Goal: Task Accomplishment & Management: Manage account settings

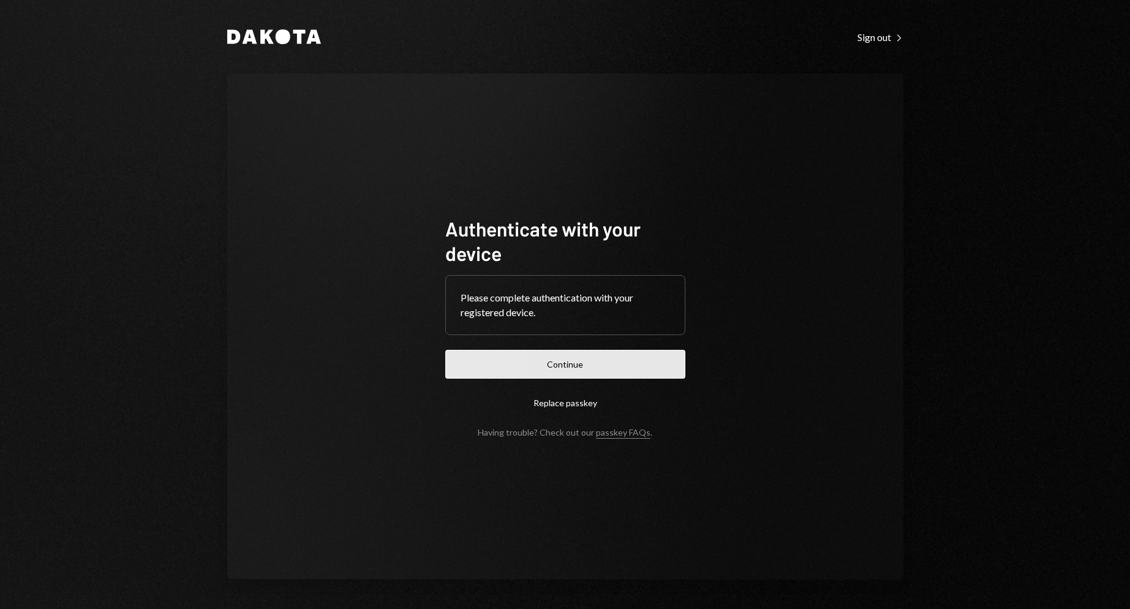
click at [485, 363] on button "Continue" at bounding box center [565, 364] width 240 height 29
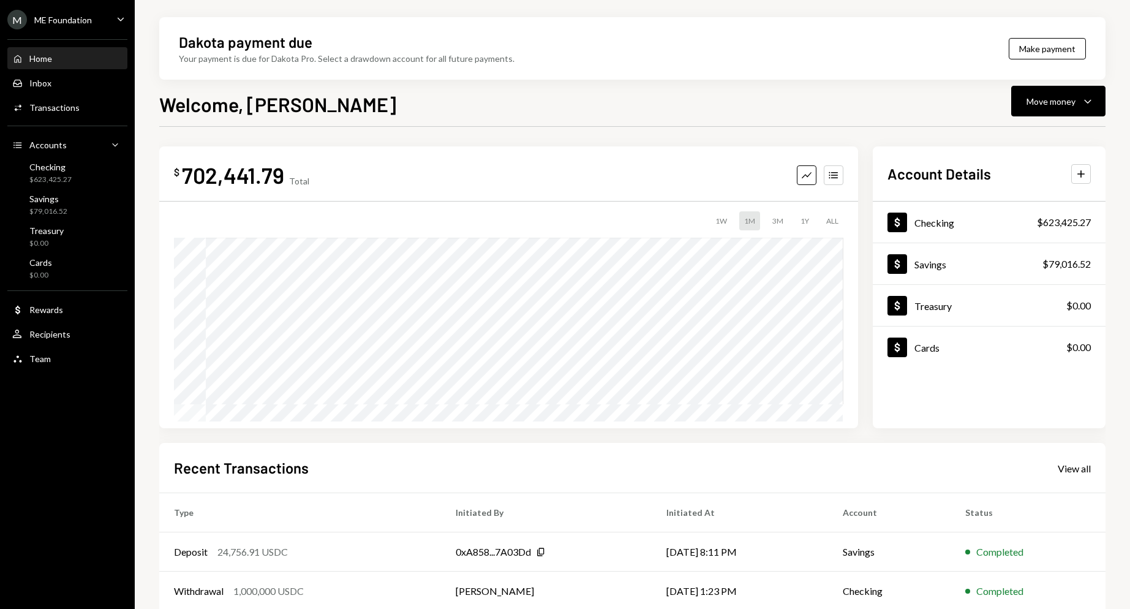
scroll to position [129, 0]
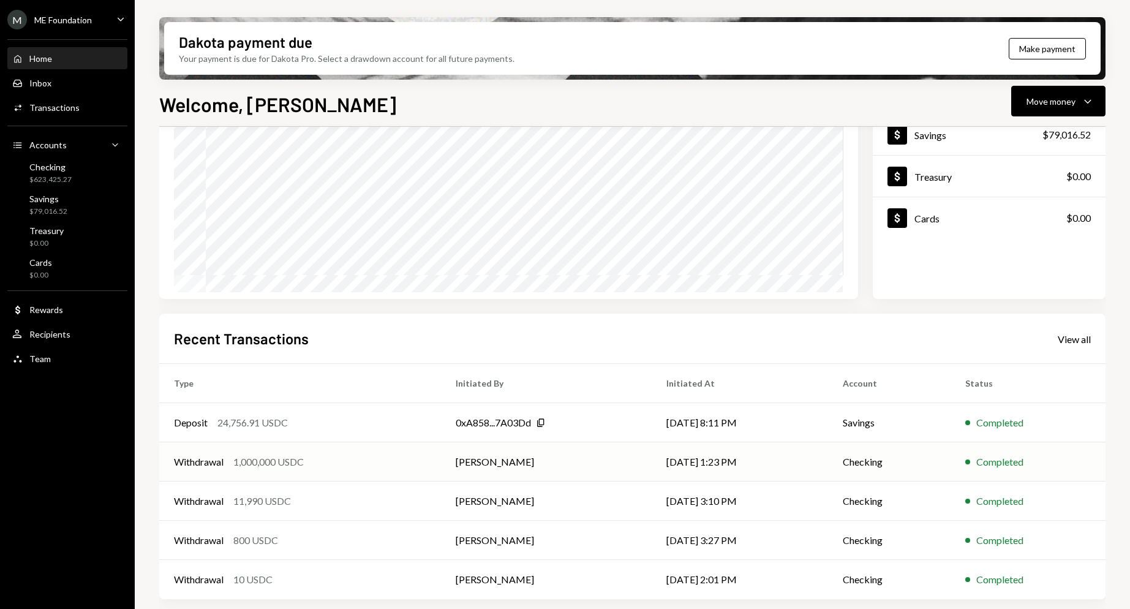
click at [326, 462] on div "Withdrawal 1,000,000 USDC" at bounding box center [300, 461] width 252 height 15
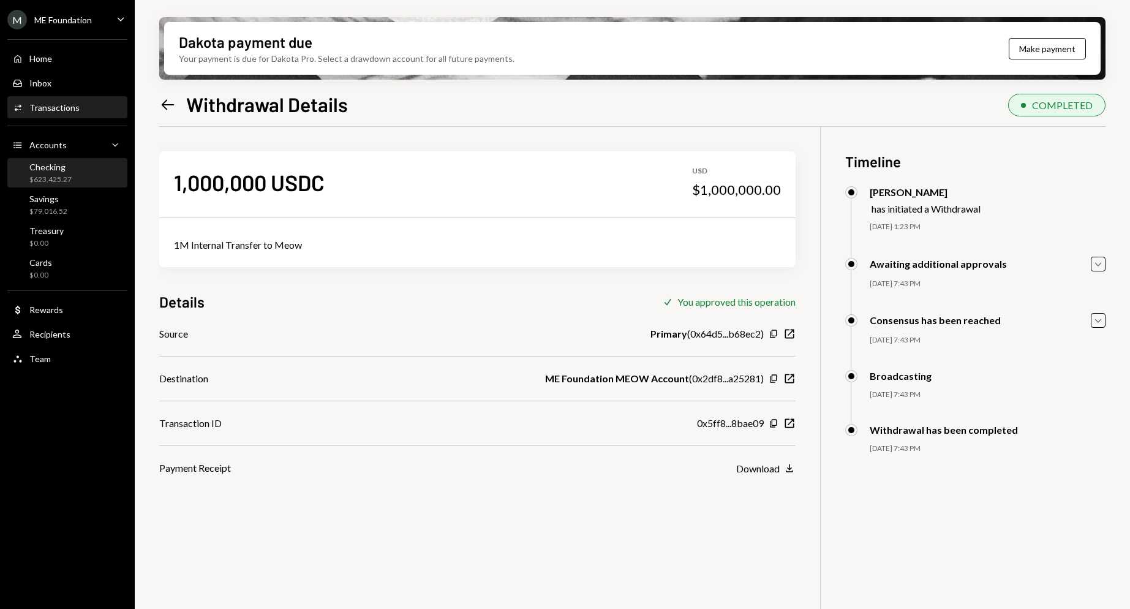
click at [89, 182] on div "Checking $623,425.27" at bounding box center [67, 173] width 110 height 23
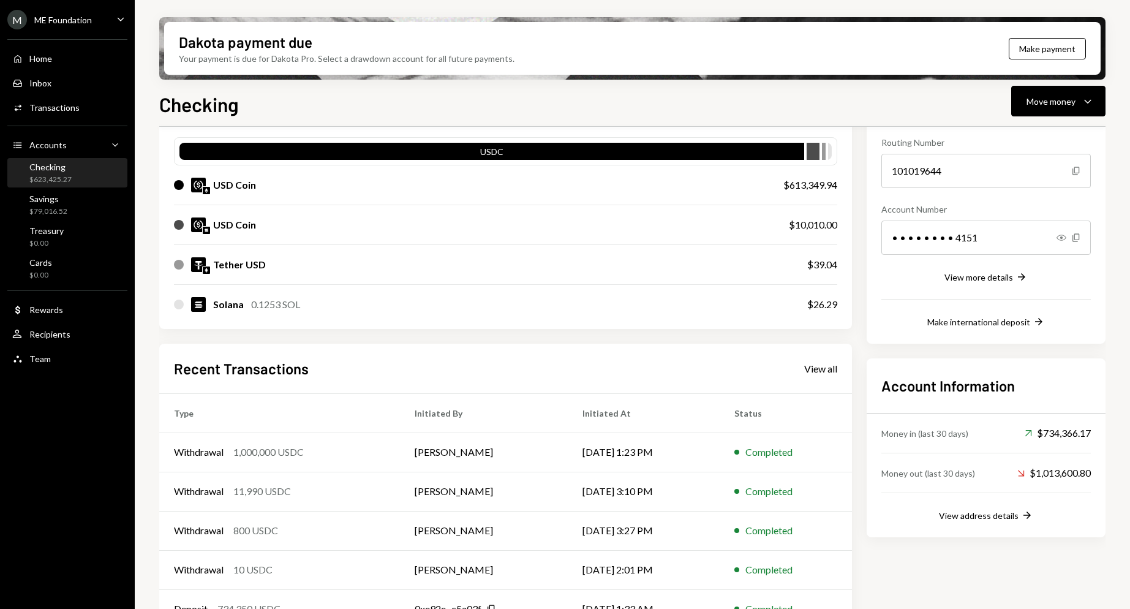
scroll to position [147, 0]
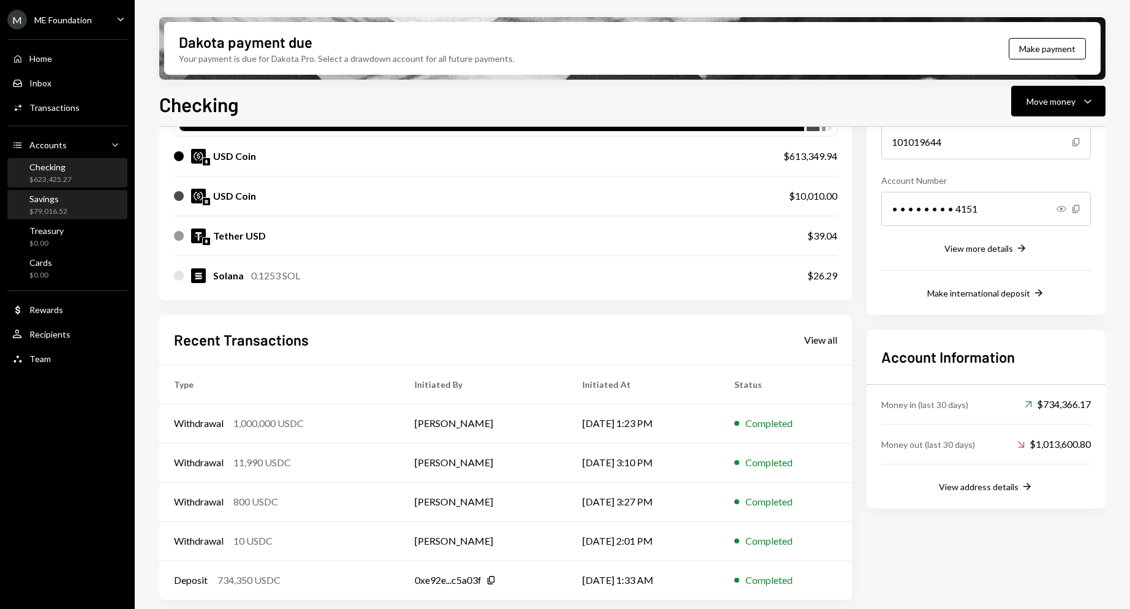
click at [57, 205] on div "Savings $79,016.52" at bounding box center [48, 205] width 38 height 23
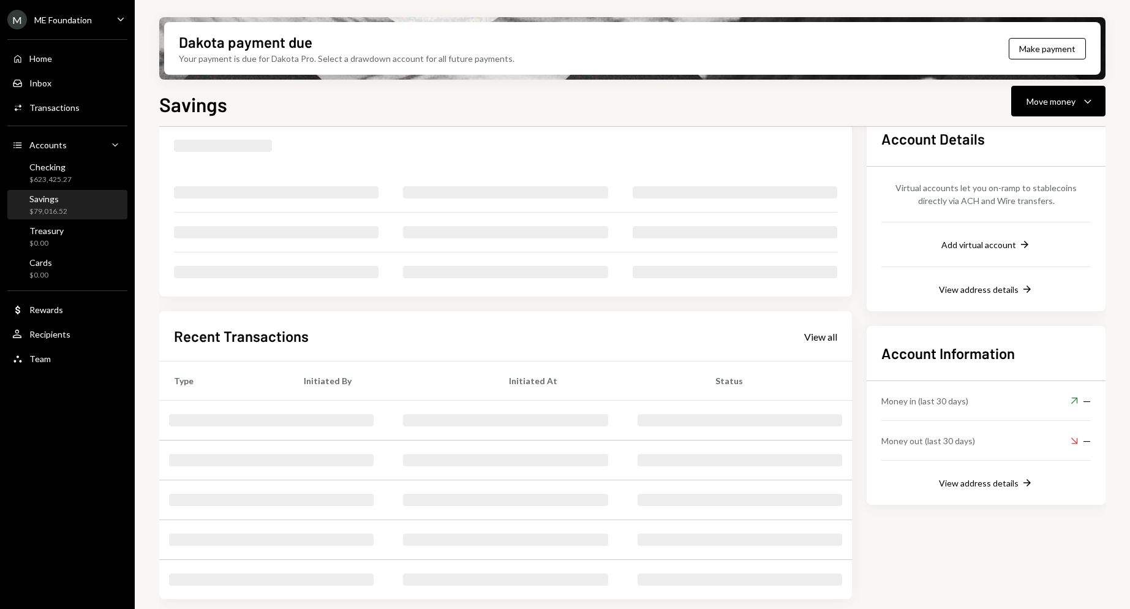
scroll to position [67, 0]
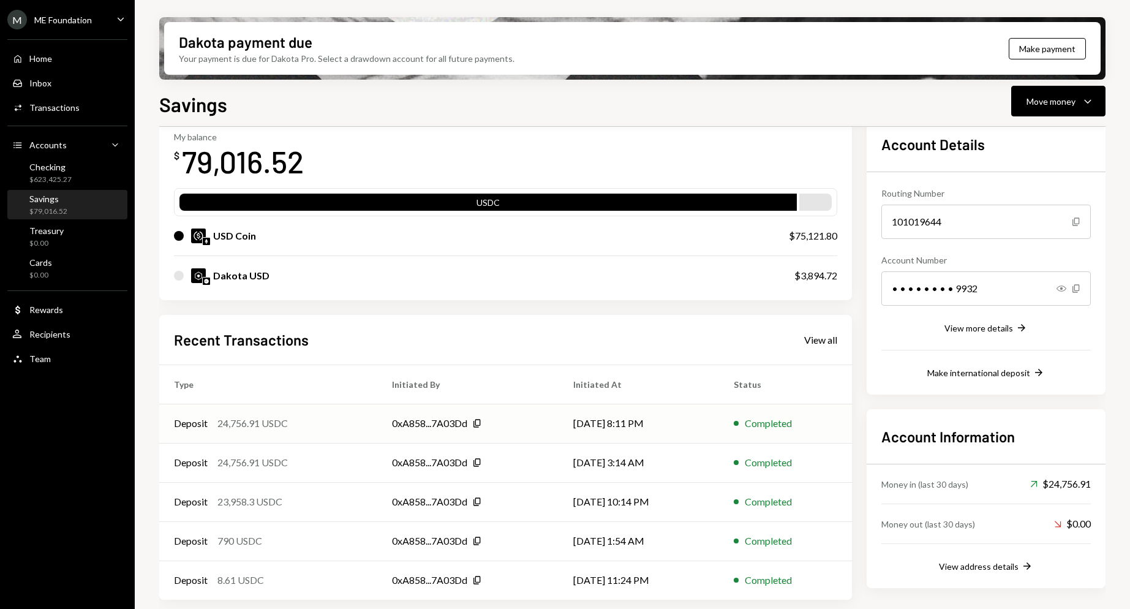
click at [622, 424] on td "[DATE] 8:11 PM" at bounding box center [639, 423] width 160 height 39
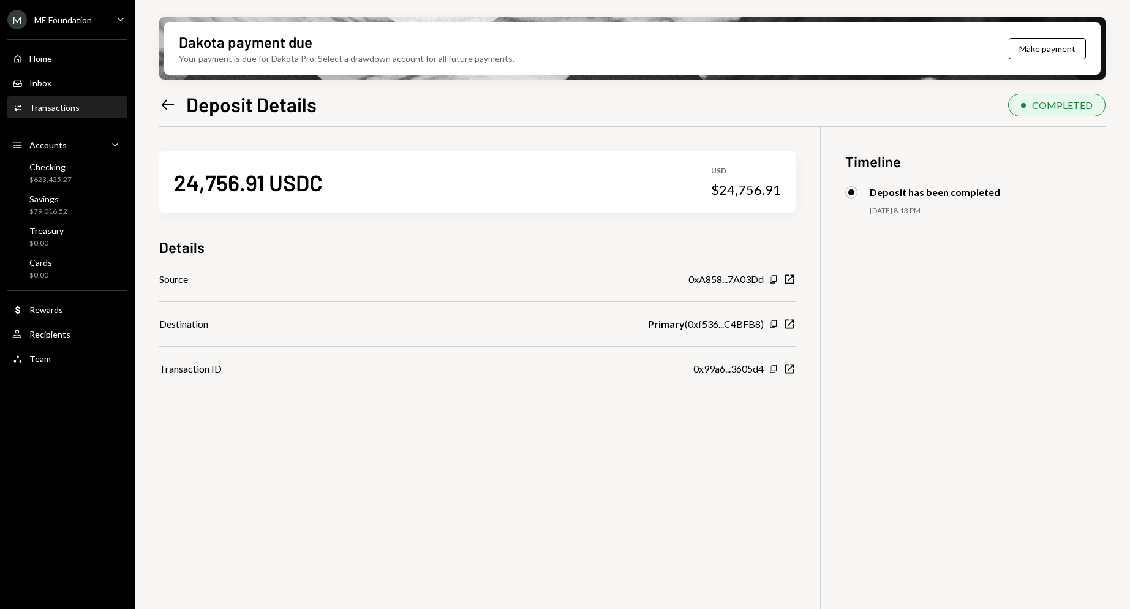
click at [170, 96] on icon "Left Arrow" at bounding box center [167, 104] width 17 height 17
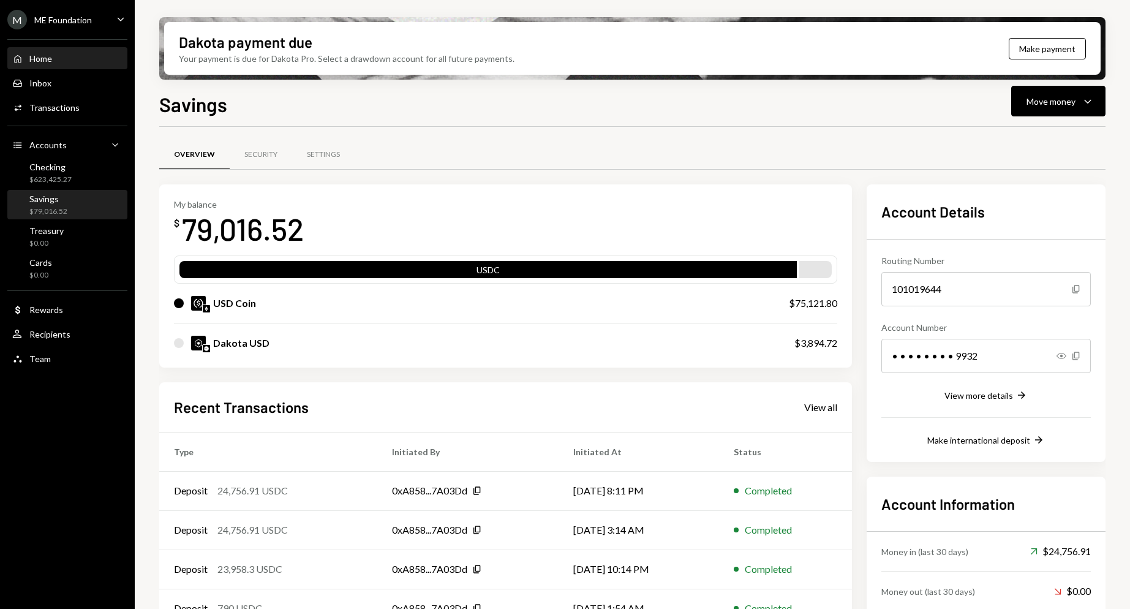
click at [70, 62] on div "Home Home" at bounding box center [67, 58] width 110 height 11
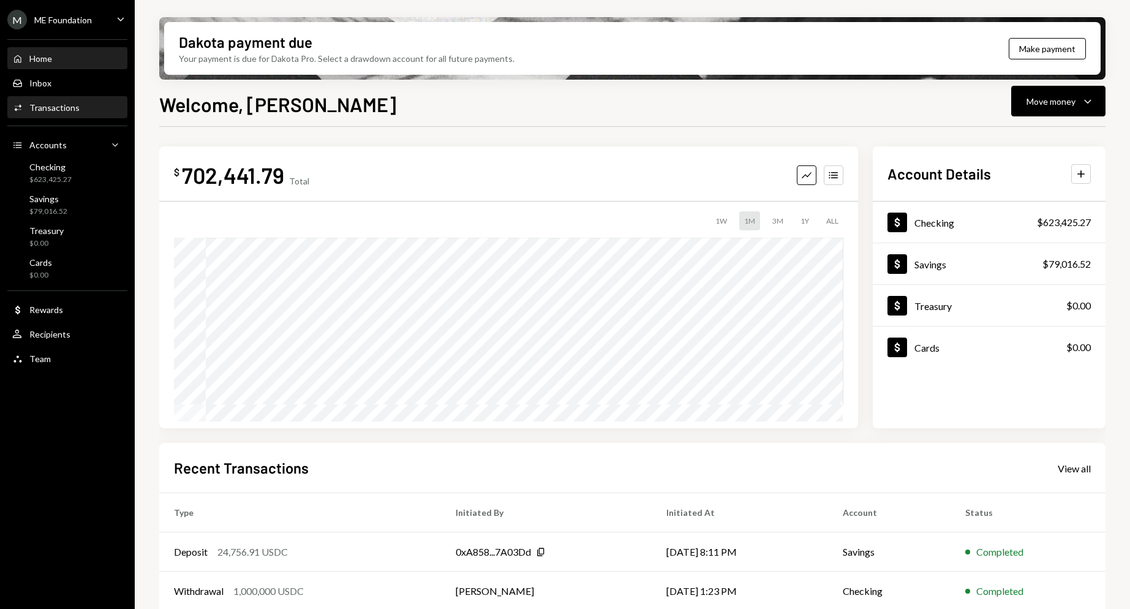
click at [72, 104] on div "Transactions" at bounding box center [54, 107] width 50 height 10
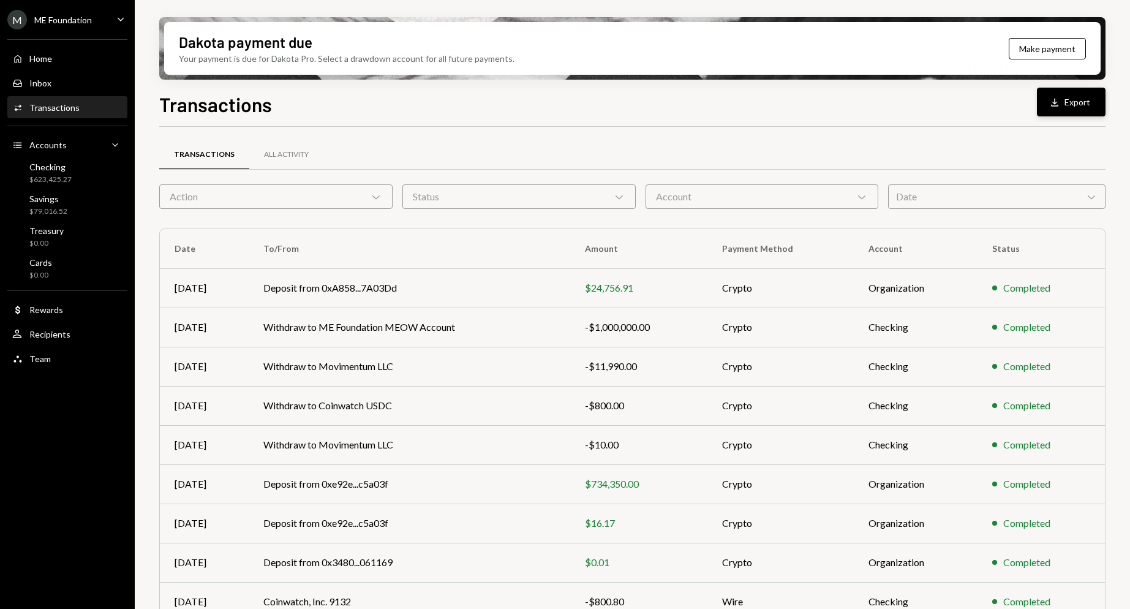
click at [1072, 101] on button "Download Export" at bounding box center [1071, 102] width 69 height 29
click at [82, 196] on div "Savings $79,016.52" at bounding box center [67, 205] width 110 height 23
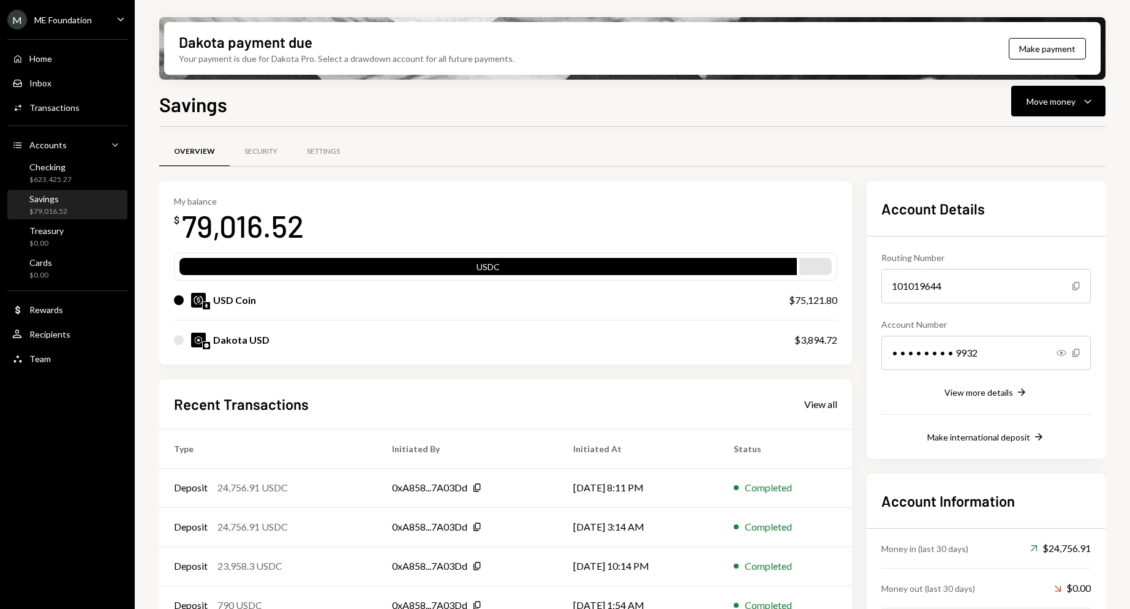
scroll to position [67, 0]
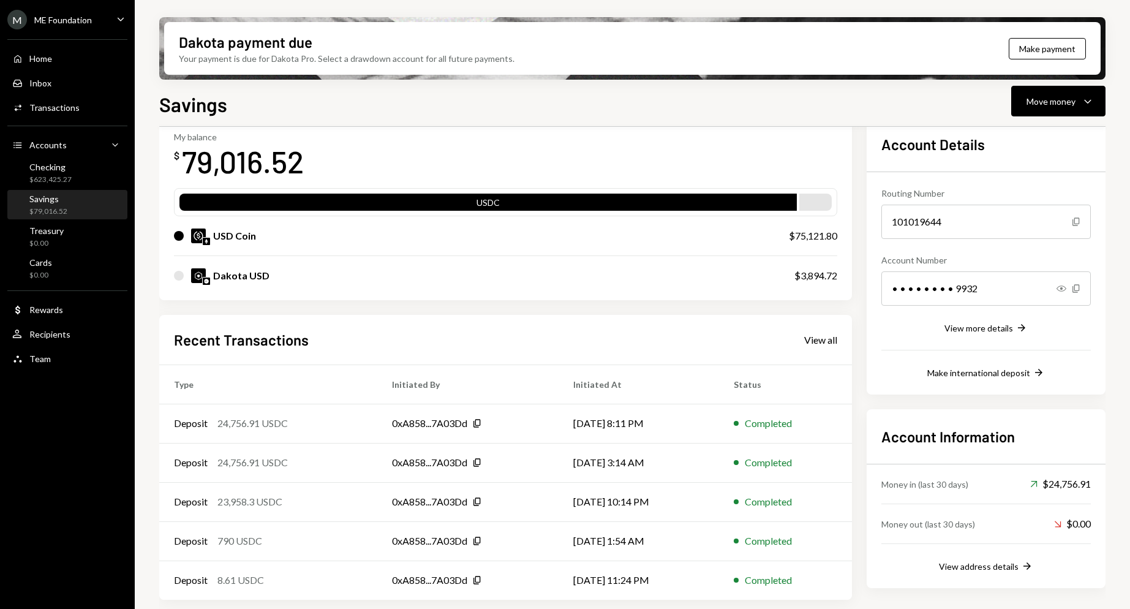
click at [208, 175] on div "79,016.52" at bounding box center [243, 161] width 122 height 39
click at [832, 341] on div "View all" at bounding box center [820, 340] width 33 height 12
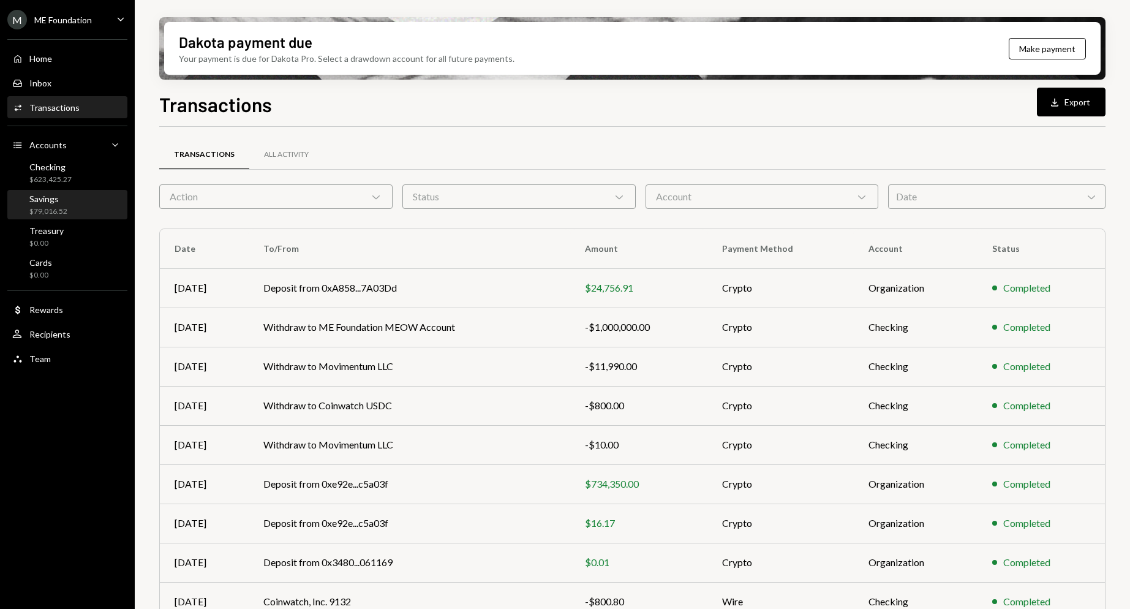
click at [59, 206] on div "$79,016.52" at bounding box center [48, 211] width 38 height 10
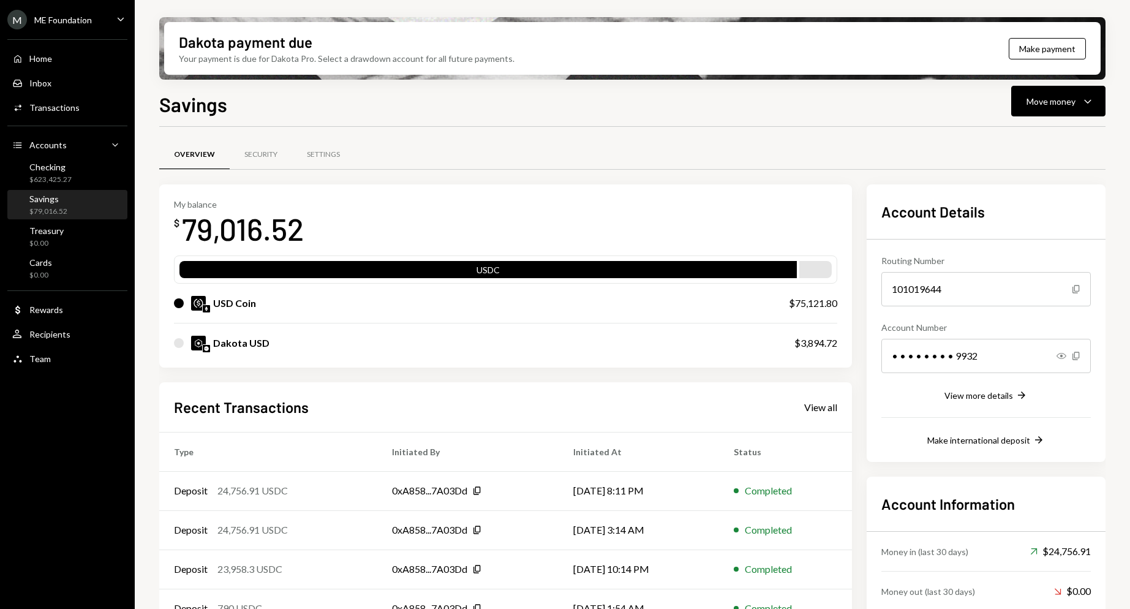
scroll to position [67, 0]
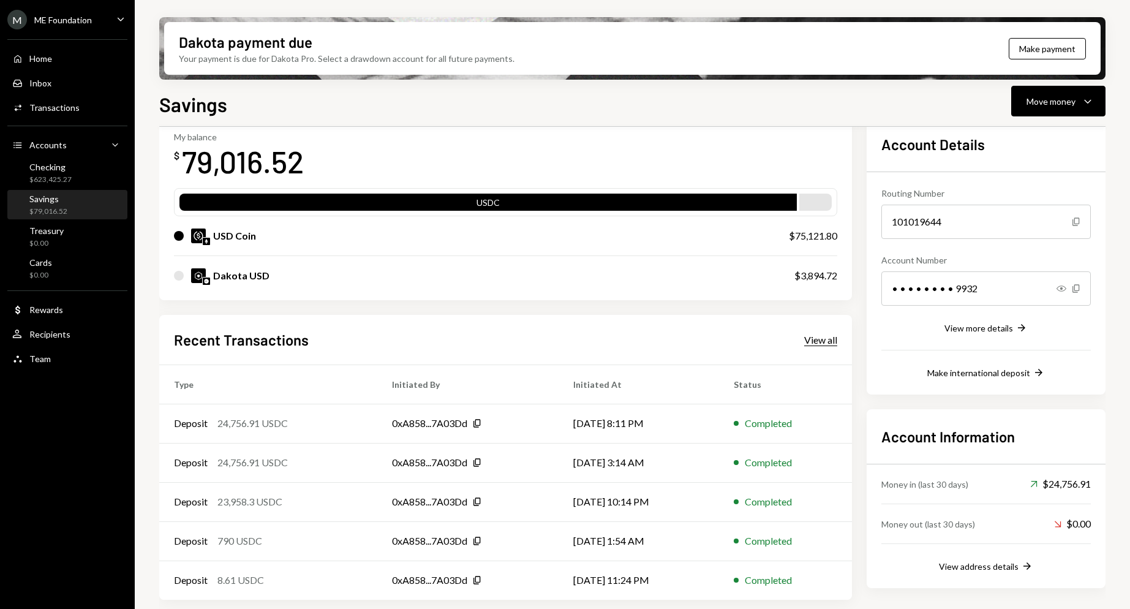
click at [820, 335] on div "View all" at bounding box center [820, 340] width 33 height 12
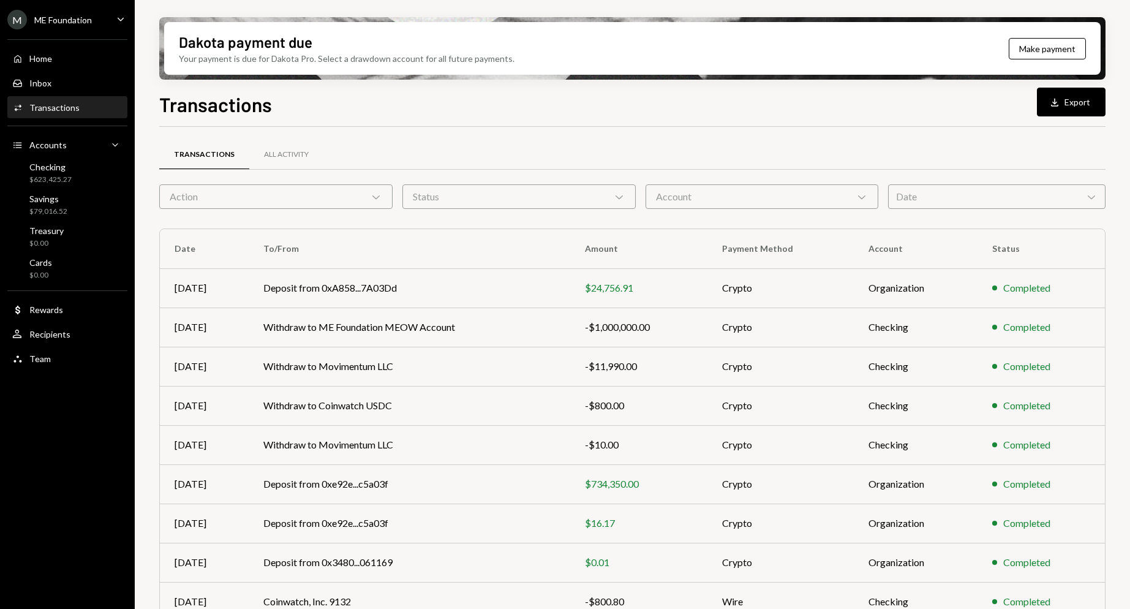
click at [265, 192] on div "Action Chevron Down" at bounding box center [275, 196] width 233 height 24
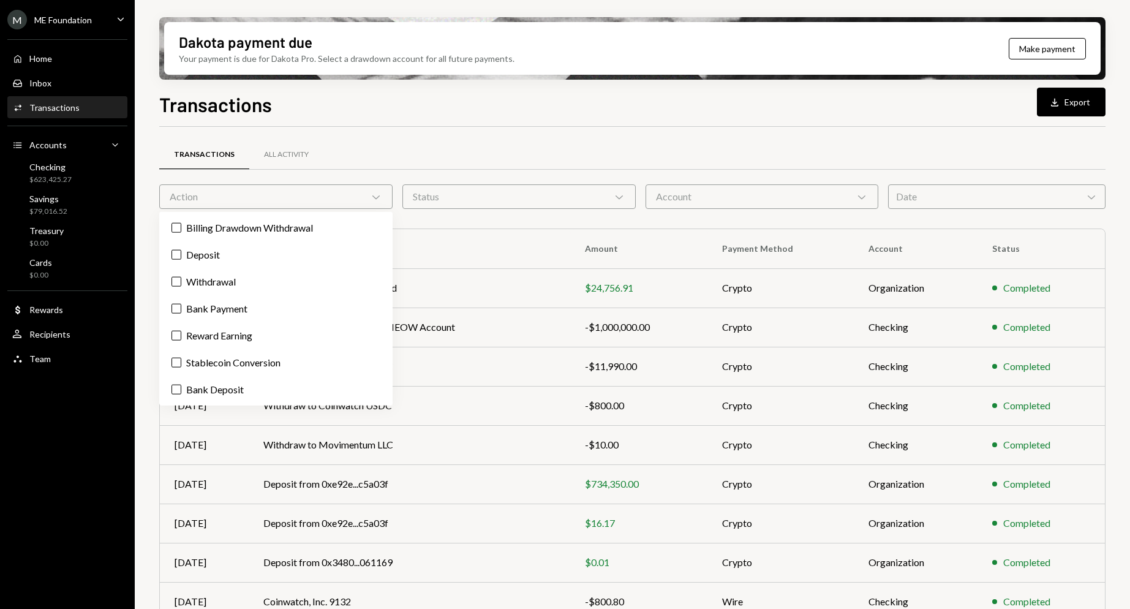
click at [585, 193] on div "Status Chevron Down" at bounding box center [518, 196] width 233 height 24
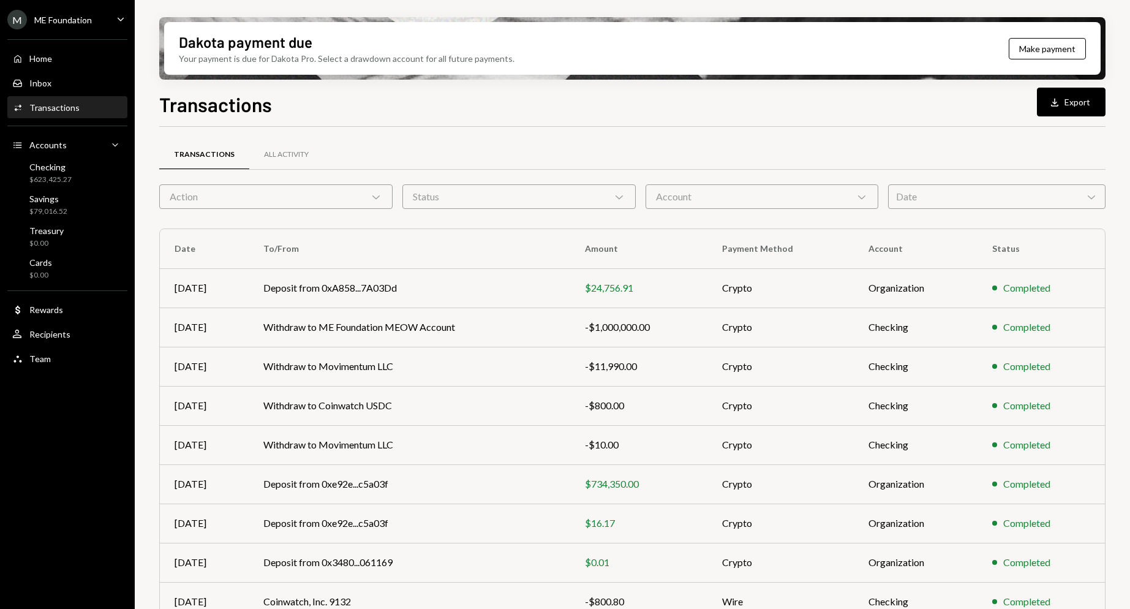
click at [726, 191] on div "Account Chevron Down" at bounding box center [762, 196] width 233 height 24
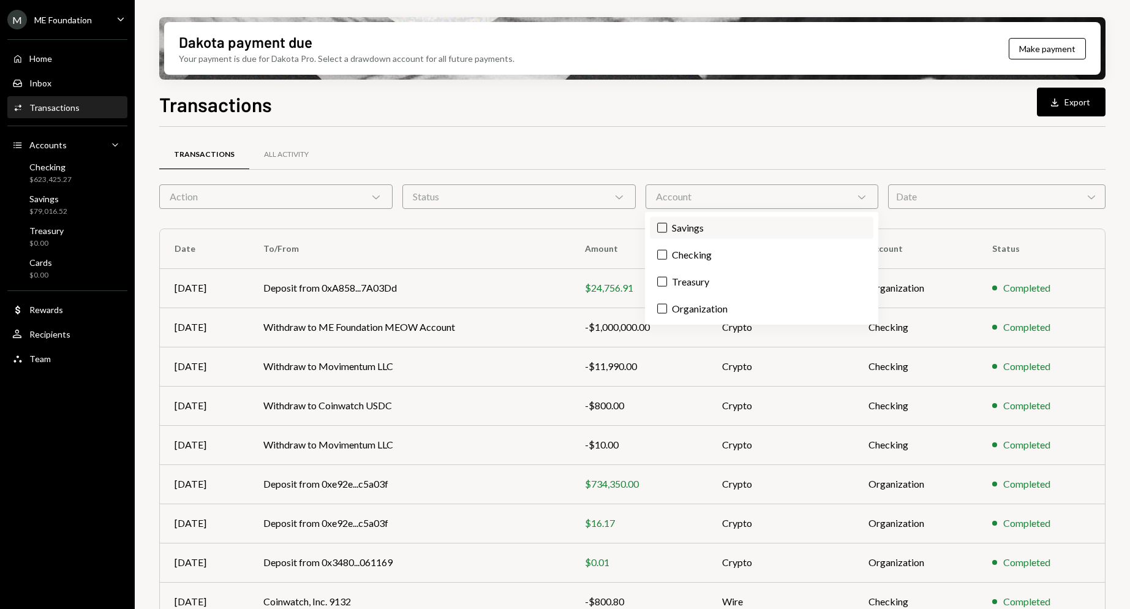
click at [686, 228] on label "Savings" at bounding box center [762, 228] width 224 height 22
click at [667, 228] on button "Savings" at bounding box center [662, 228] width 10 height 10
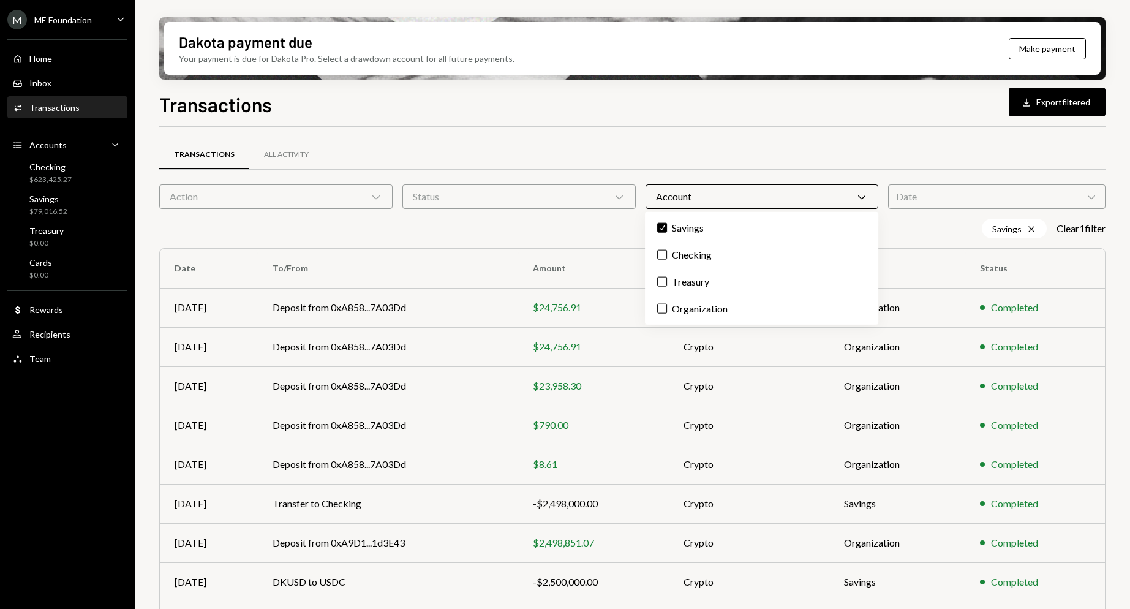
click at [568, 243] on div "Transactions All Activity Action Chevron Down Status Chevron Down Account Chevr…" at bounding box center [632, 438] width 946 height 585
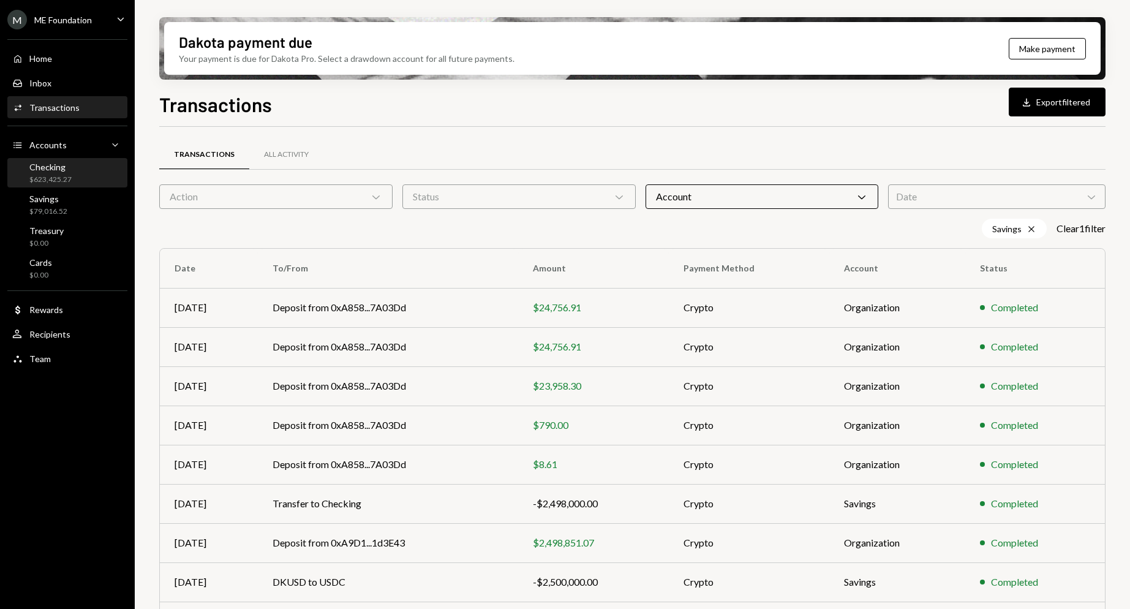
click at [64, 170] on div "Checking" at bounding box center [50, 167] width 42 height 10
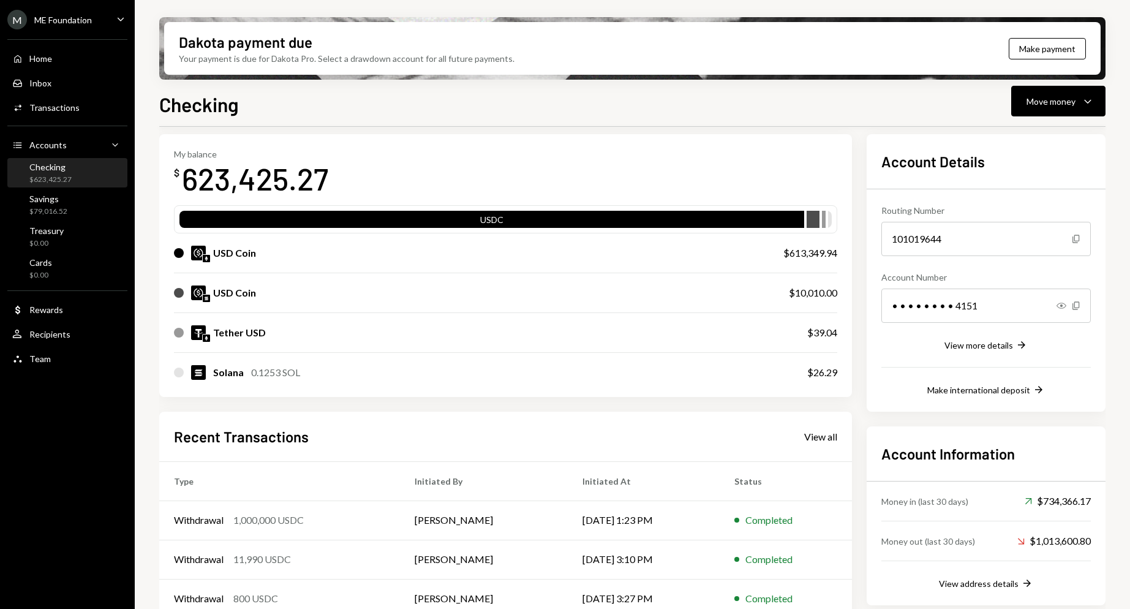
scroll to position [63, 0]
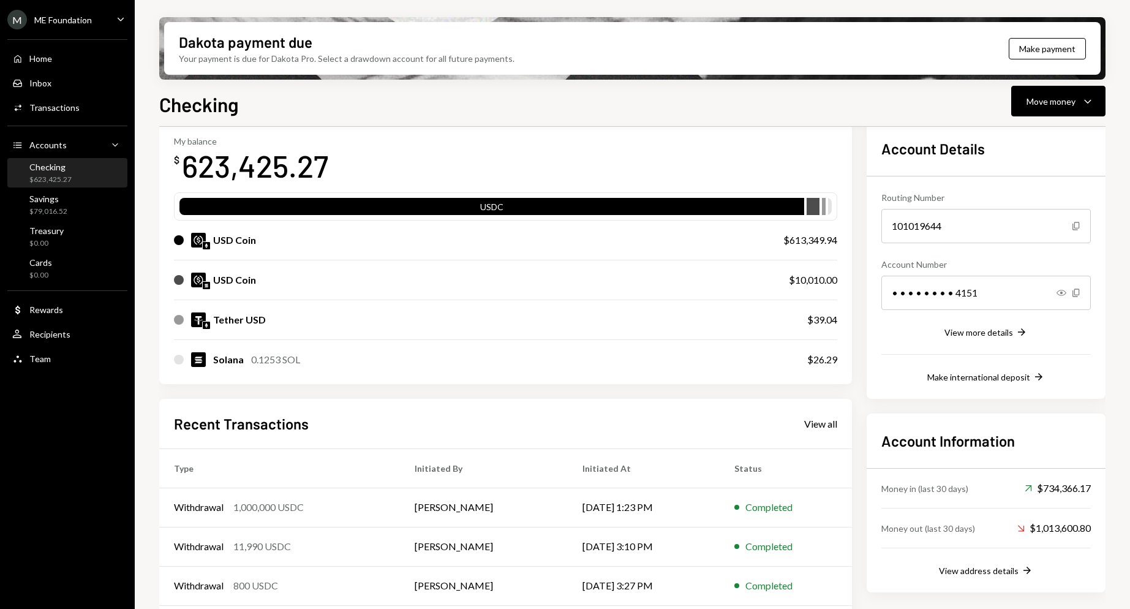
click at [265, 165] on div "623,425.27" at bounding box center [255, 165] width 146 height 39
copy div "623,425.27"
click at [118, 21] on icon "Caret Down" at bounding box center [120, 18] width 13 height 13
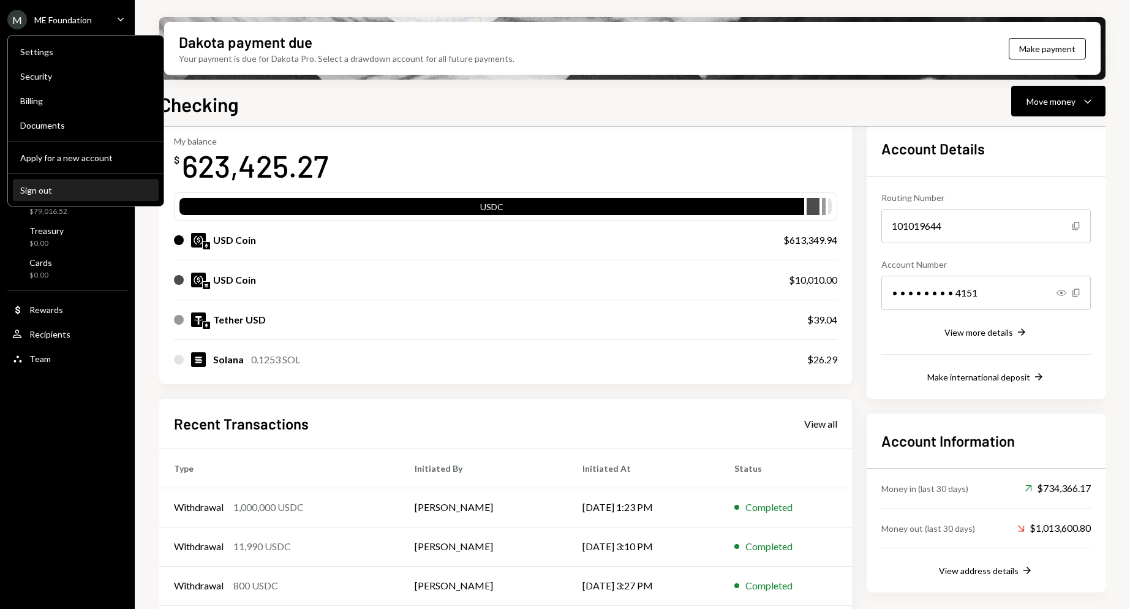
click at [94, 189] on div "Sign out" at bounding box center [85, 190] width 131 height 10
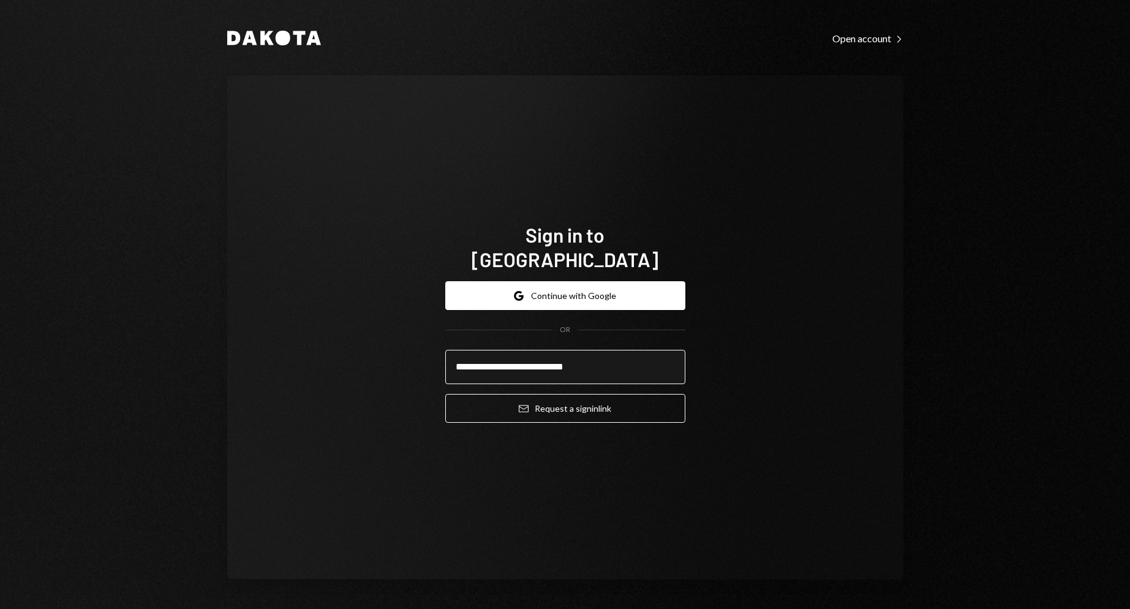
type input "**********"
click at [445, 394] on button "Email Request a sign in link" at bounding box center [565, 408] width 240 height 29
